Goal: Transaction & Acquisition: Purchase product/service

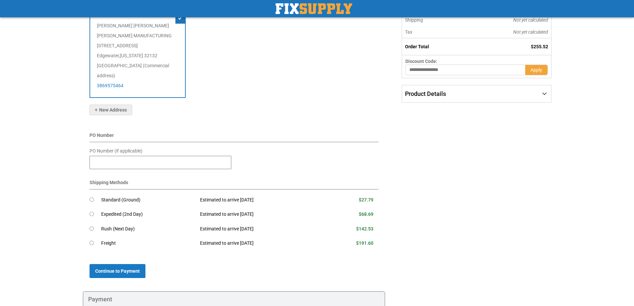
scroll to position [133, 0]
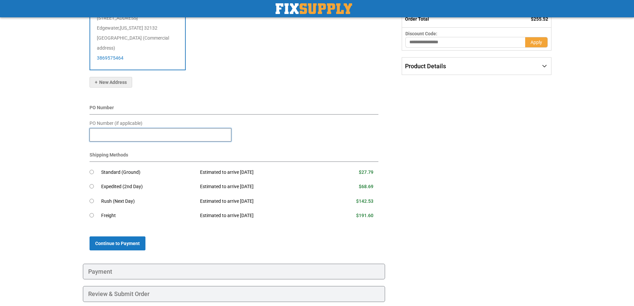
click at [150, 128] on input "PO Number (if applicable)" at bounding box center [161, 134] width 142 height 13
type input "********"
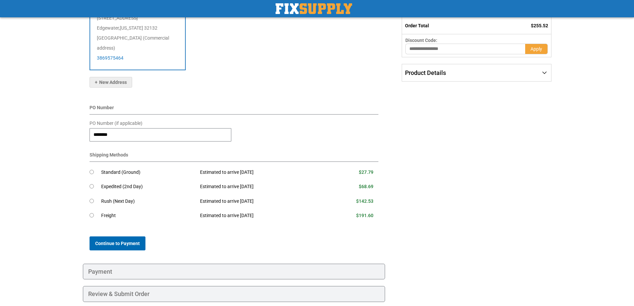
click at [110, 239] on button "Continue to Payment" at bounding box center [118, 243] width 56 height 14
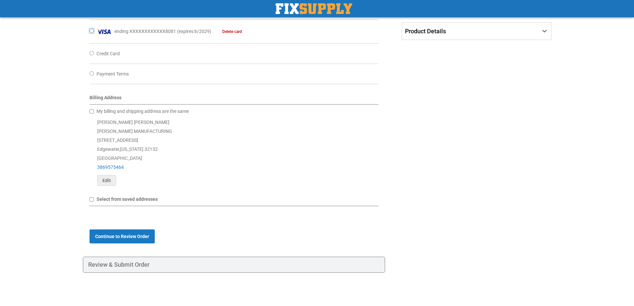
scroll to position [176, 0]
click at [131, 239] on span "Continue to Review Order" at bounding box center [122, 236] width 54 height 5
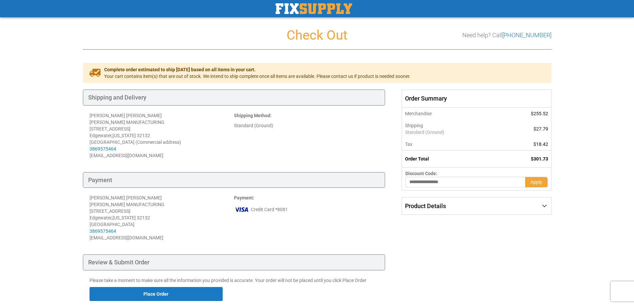
scroll to position [52, 0]
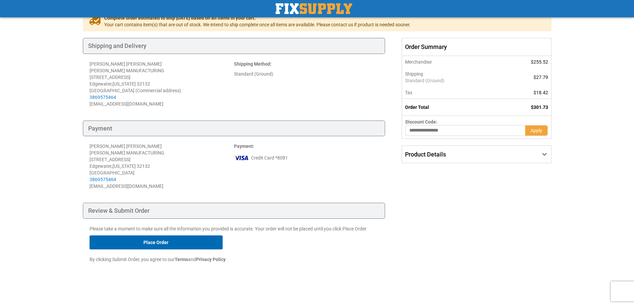
click at [136, 242] on button "Place Order" at bounding box center [156, 242] width 133 height 14
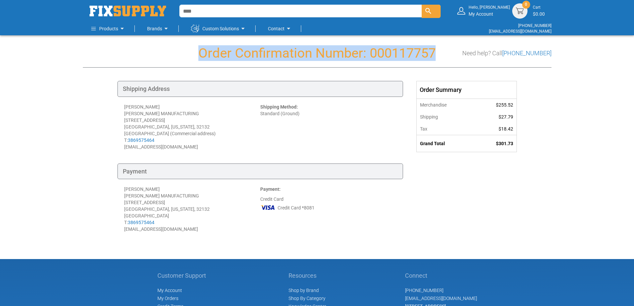
drag, startPoint x: 440, startPoint y: 50, endPoint x: 200, endPoint y: 53, distance: 240.4
click at [200, 53] on h1 "Order Confirmation Number: 000117757" at bounding box center [317, 53] width 469 height 15
copy h1 "Order Confirmation Number: 000117757"
